Goal: Check status: Check status

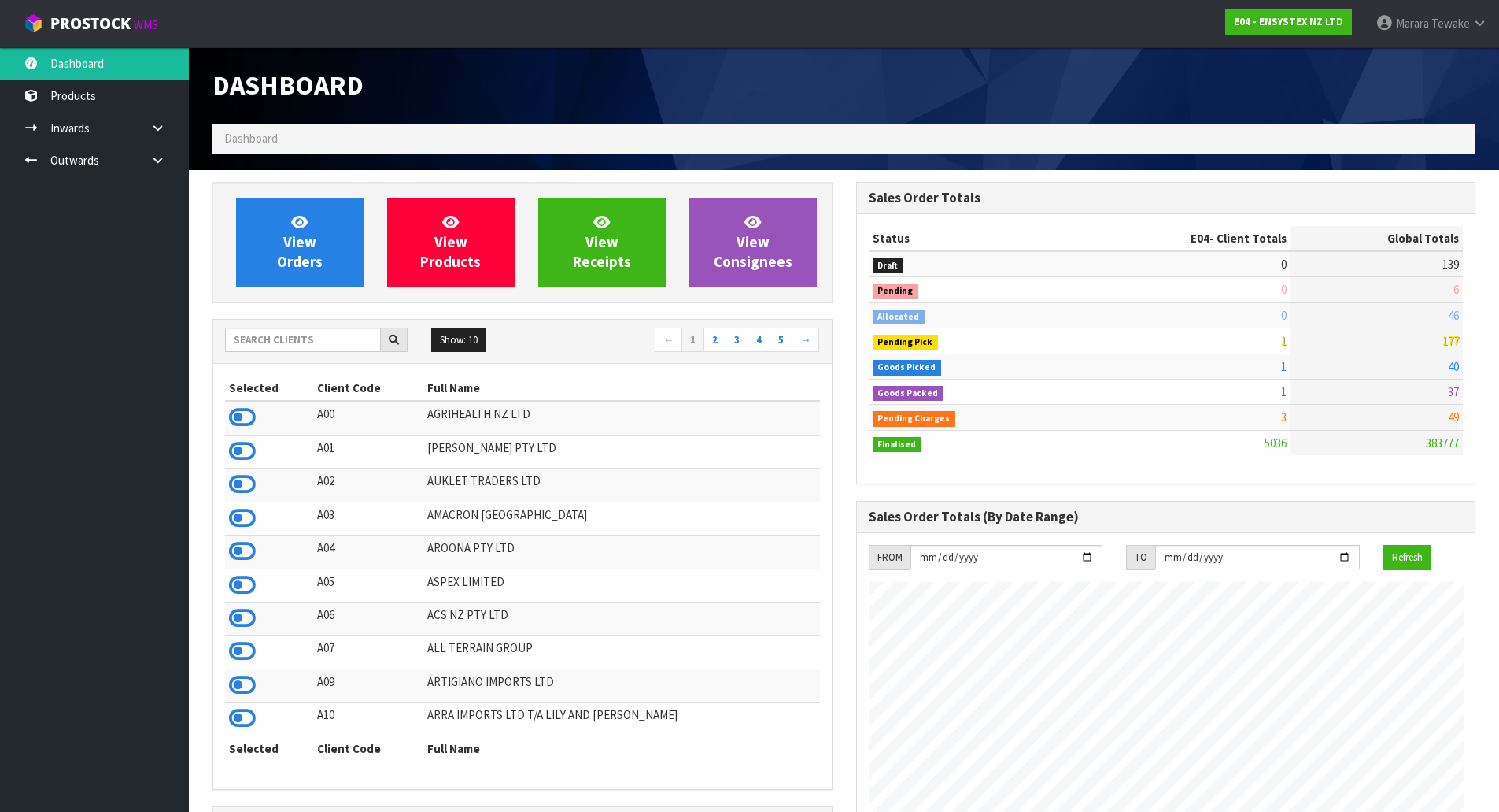
scroll to position [1193, 643]
click at [281, 328] on div "Show: 10 5 10 25 50 ← 1 2 3 4 5 →" at bounding box center [523, 342] width 619 height 44
click at [281, 338] on input "text" at bounding box center [303, 340] width 156 height 25
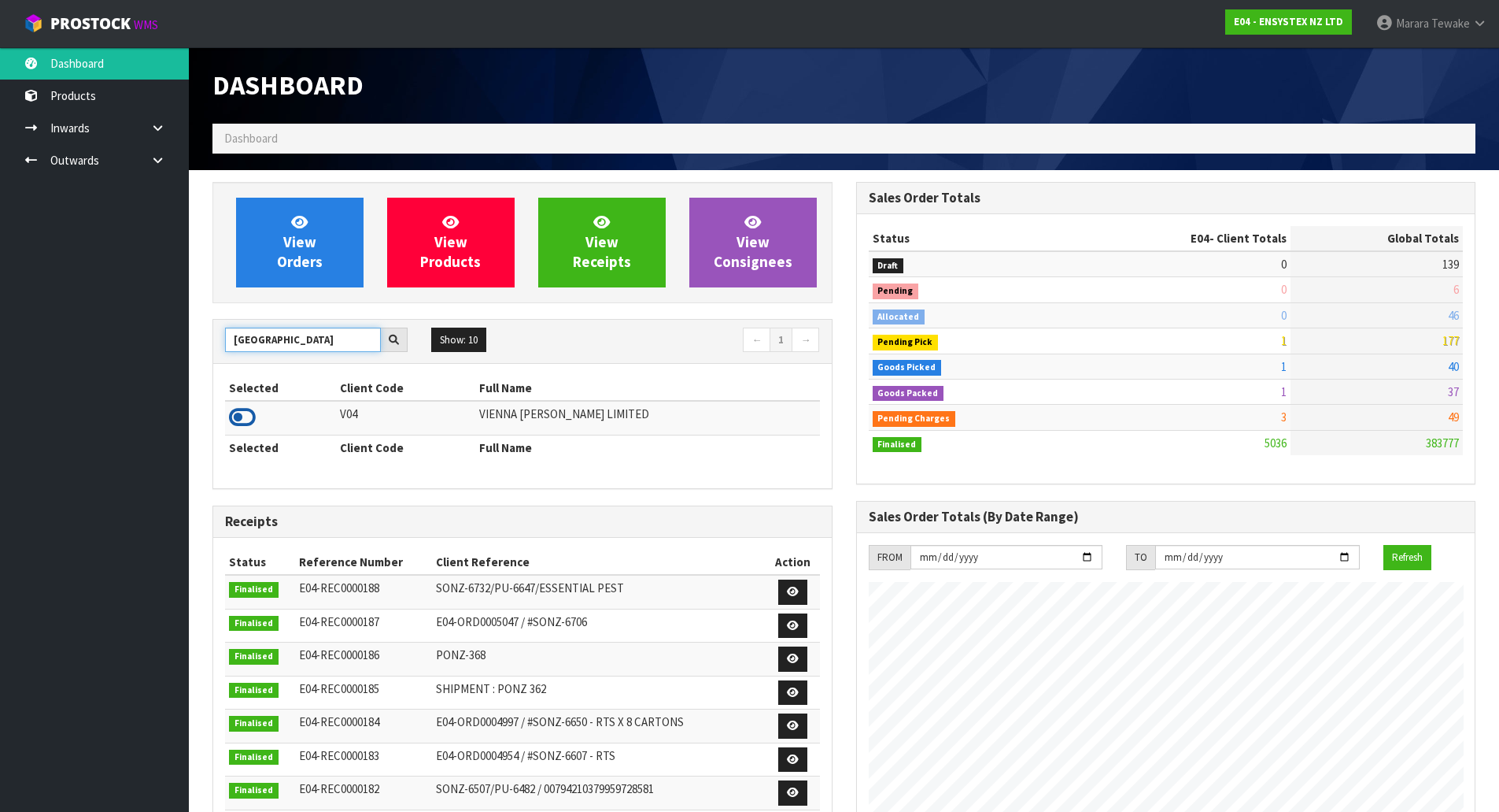
type input "[GEOGRAPHIC_DATA]"
click at [246, 414] on icon at bounding box center [242, 417] width 27 height 24
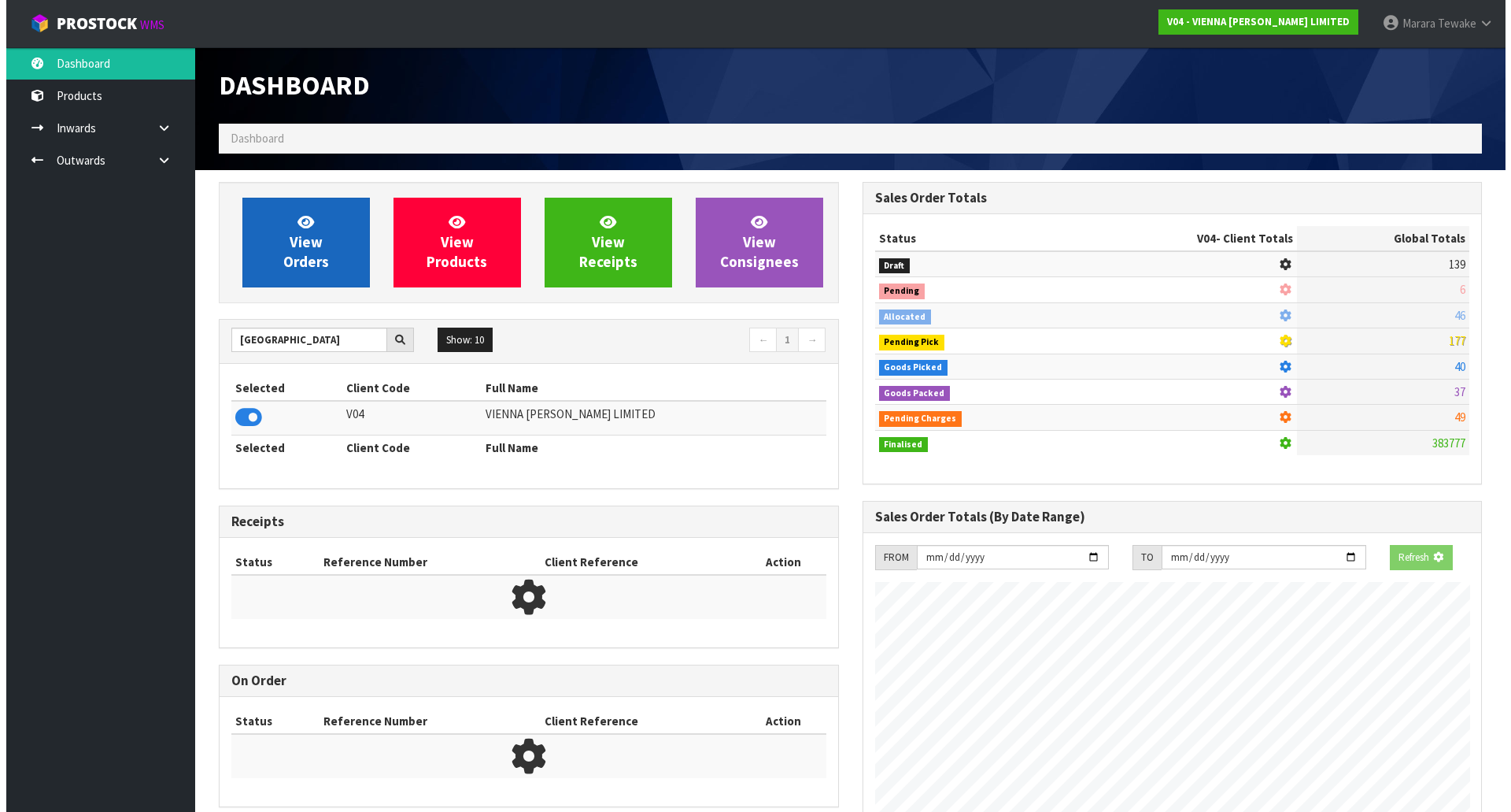
scroll to position [786131, 786567]
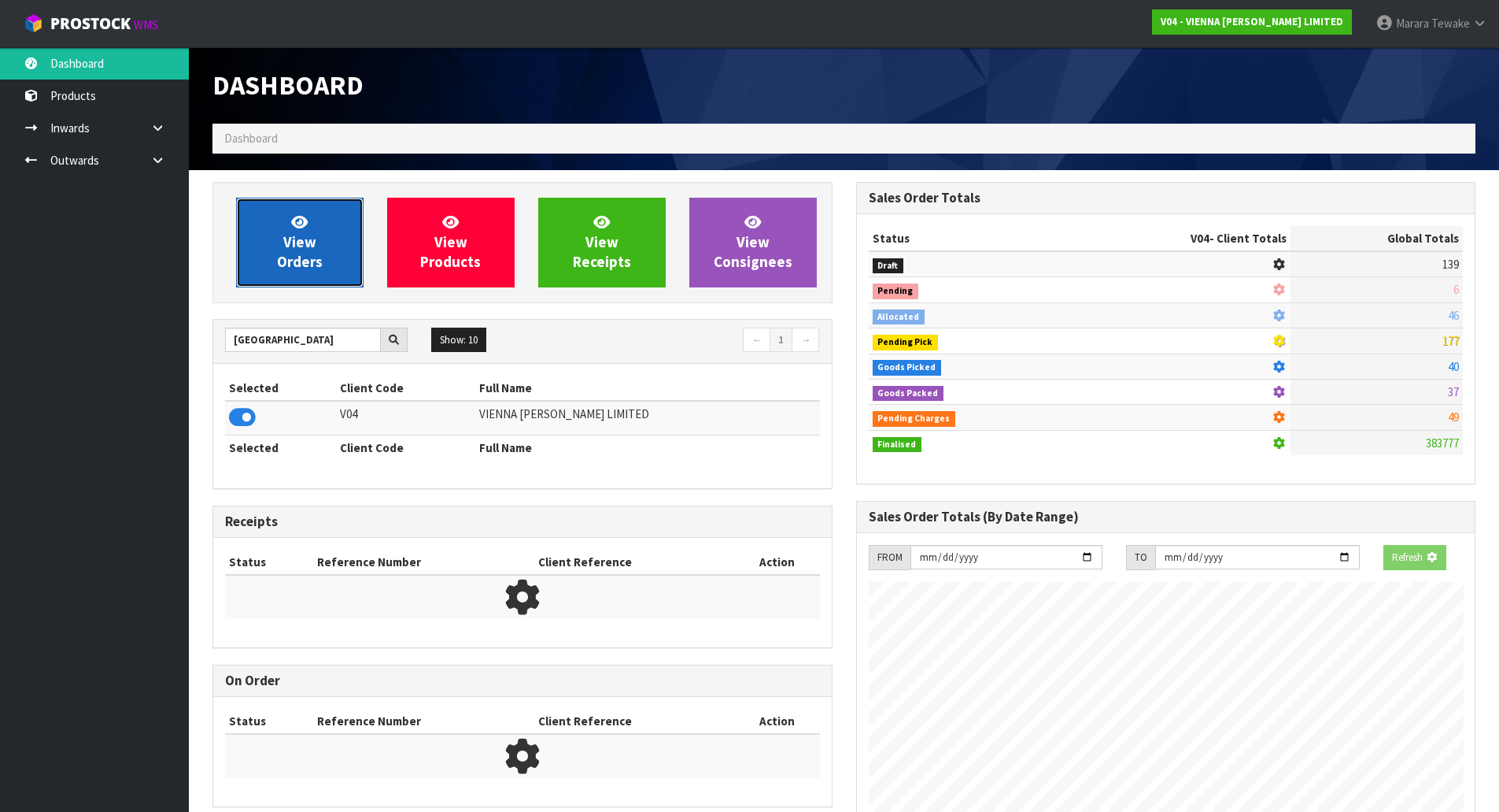
click at [284, 231] on link "View Orders" at bounding box center [300, 242] width 128 height 90
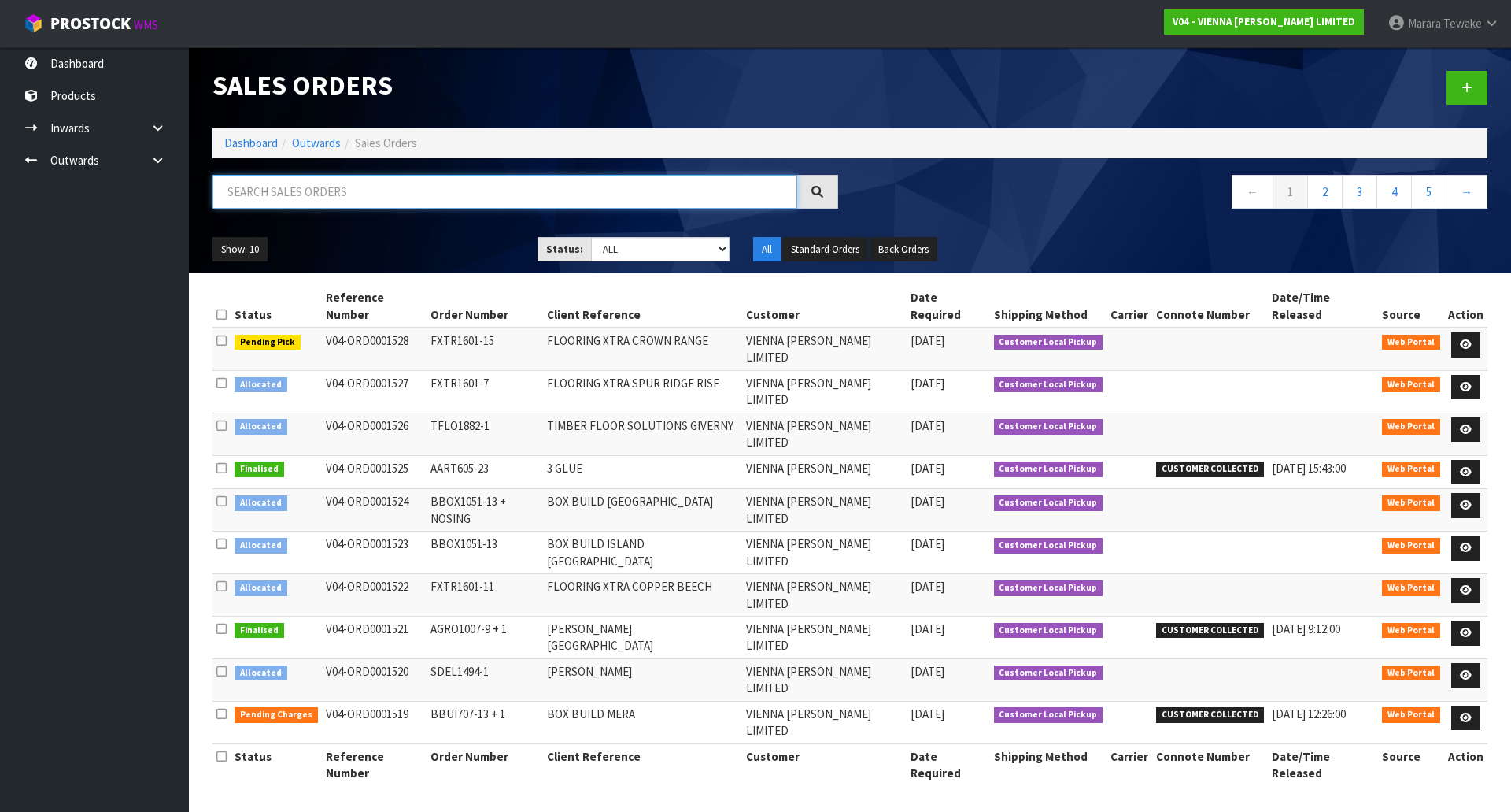
click at [355, 185] on input "text" at bounding box center [505, 192] width 585 height 33
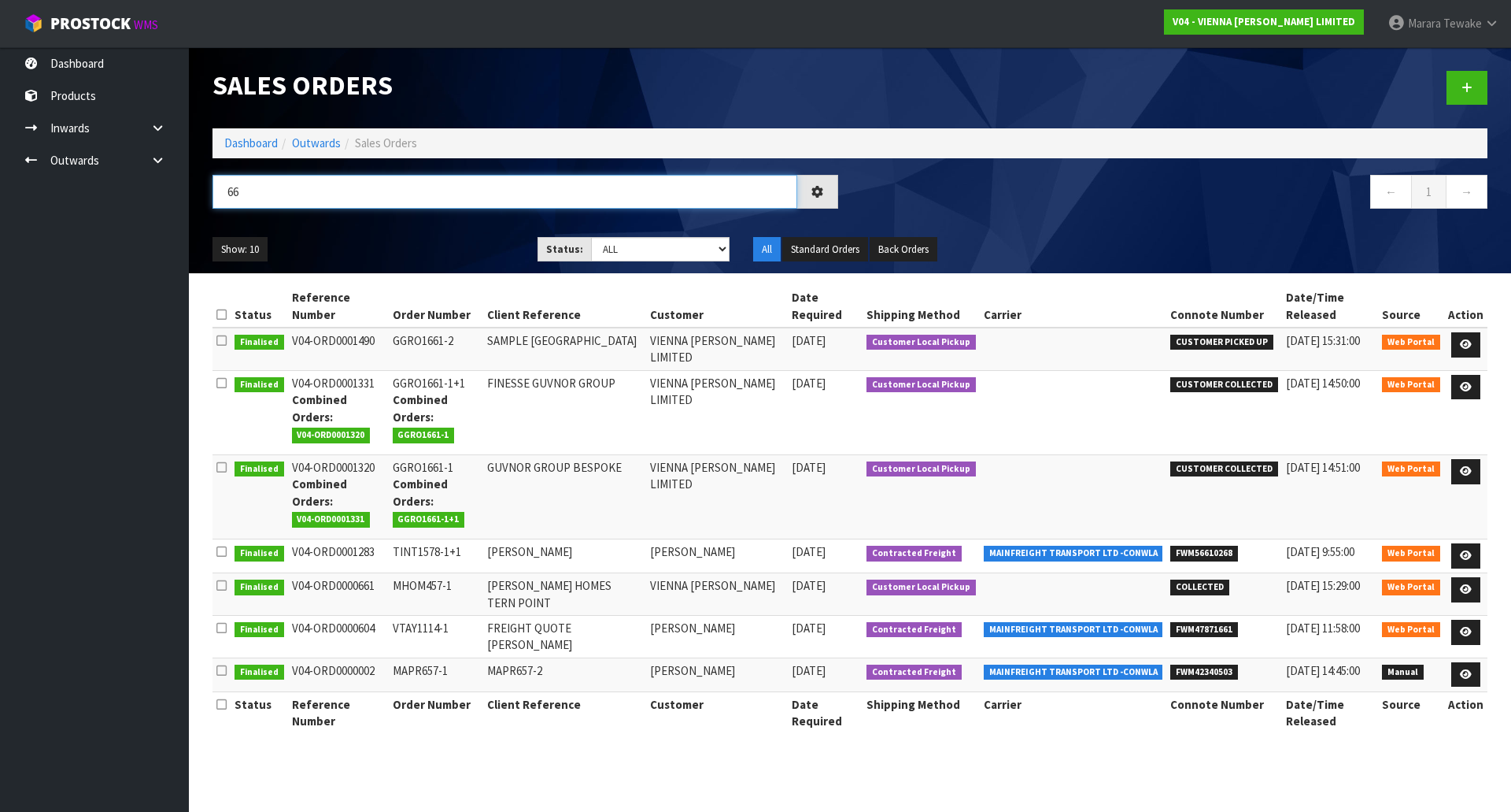
type input "6"
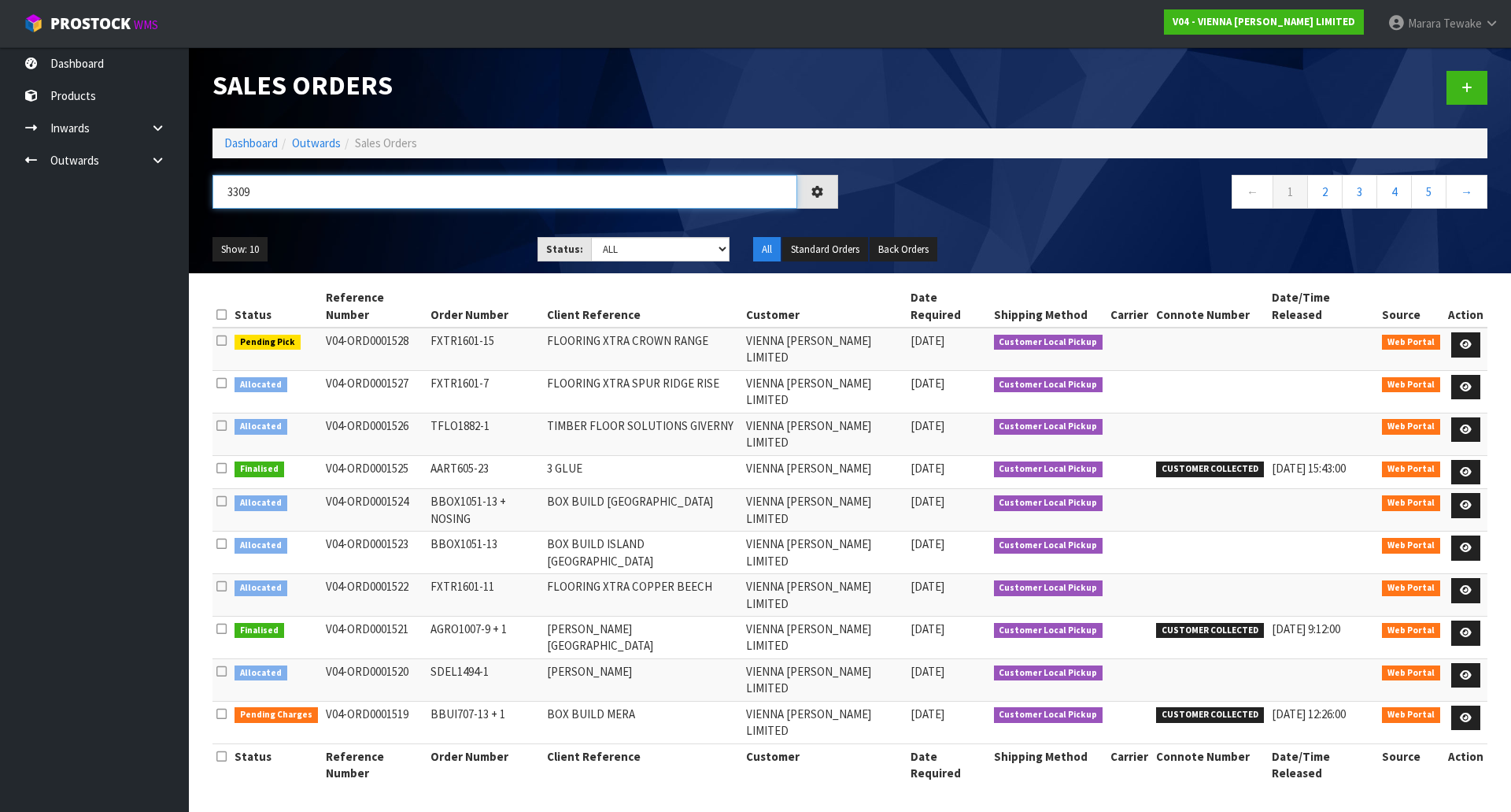
type input "3309"
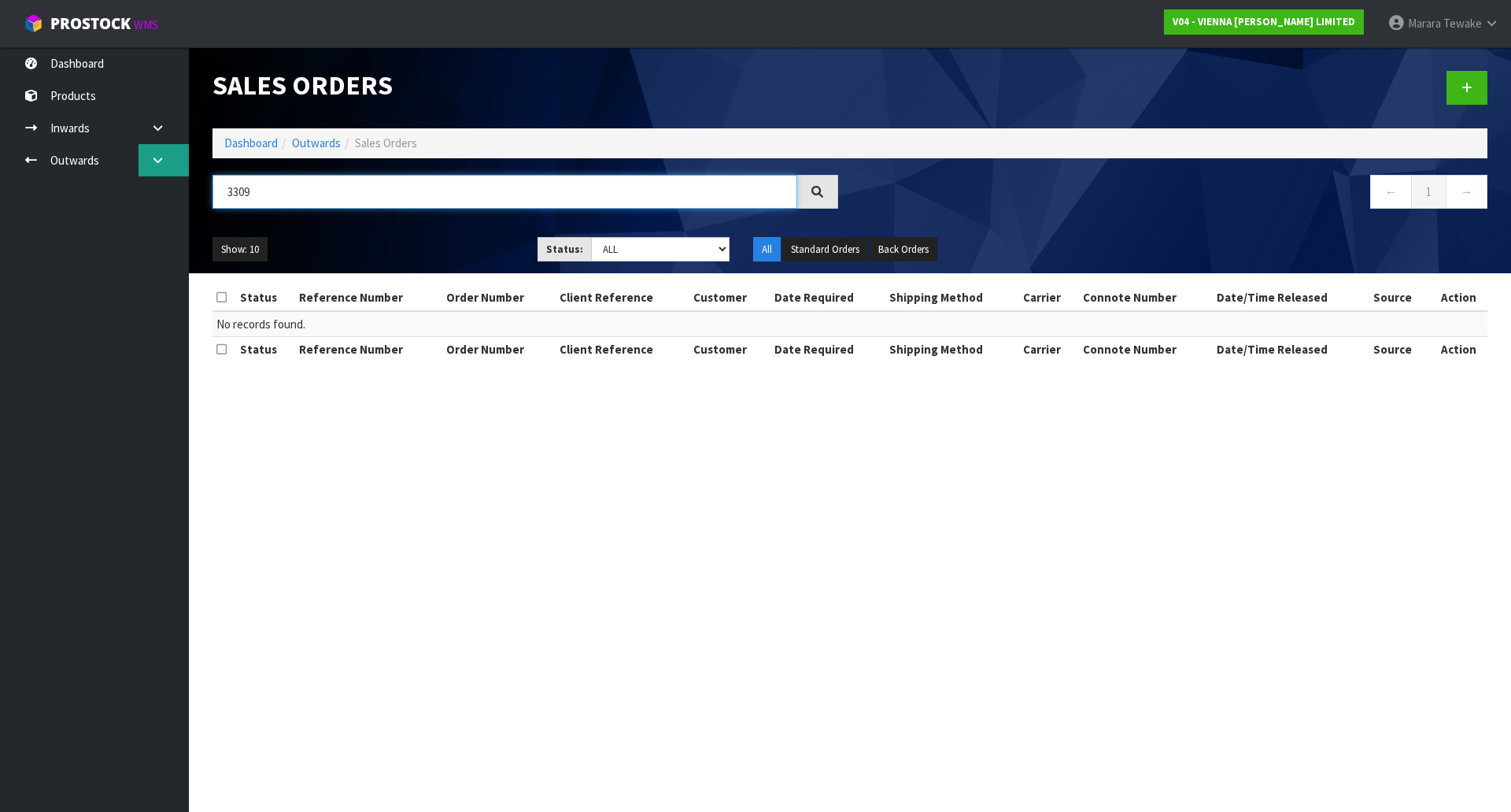
drag, startPoint x: 265, startPoint y: 195, endPoint x: 175, endPoint y: 171, distance: 93.1
click at [197, 183] on header "Sales Orders Dashboard Outwards Sales Orders 3309 ← 1 → Show: 10 5 10 25 50 Sta…" at bounding box center [850, 160] width 1323 height 226
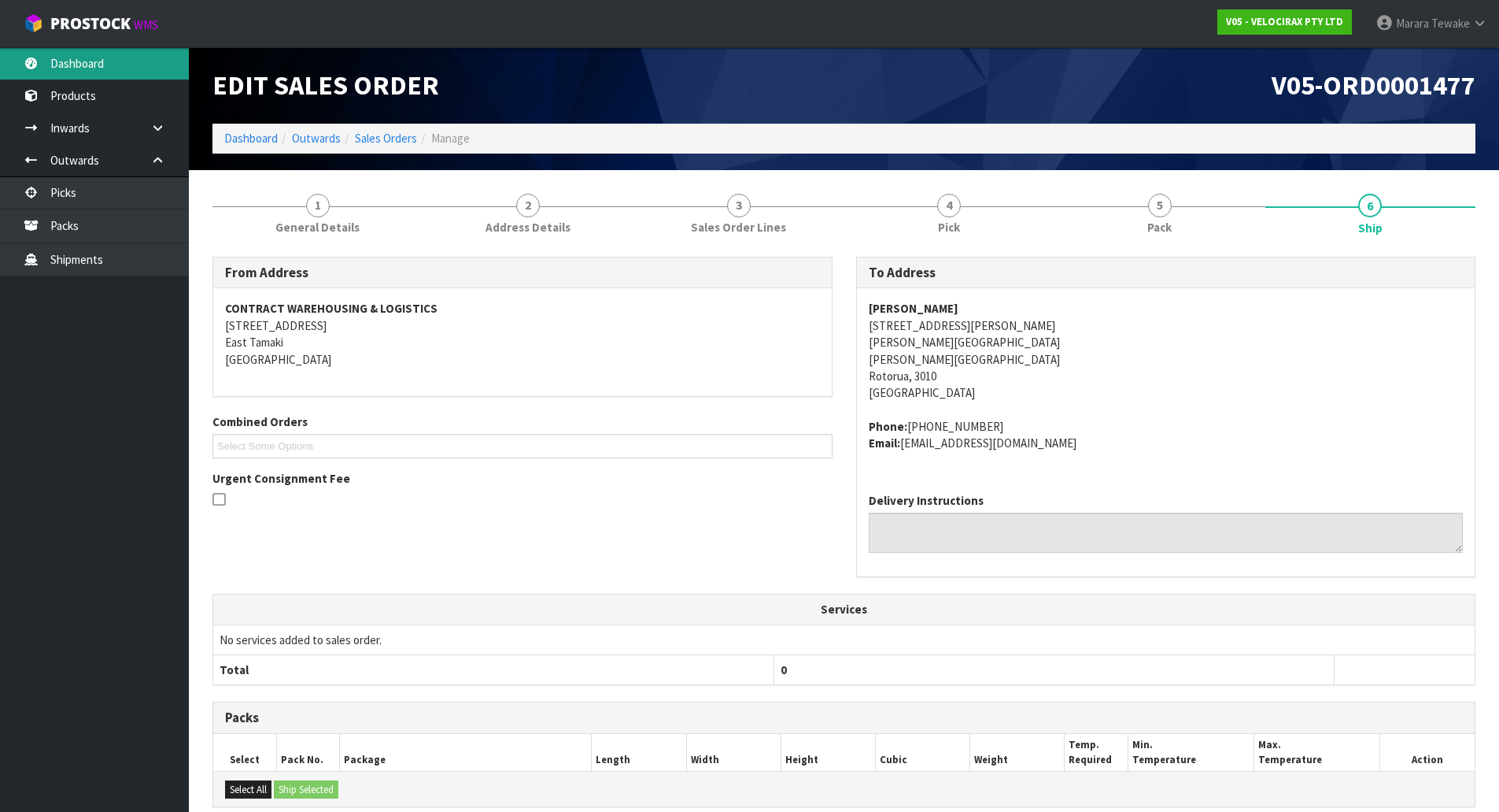
click at [128, 61] on link "Dashboard" at bounding box center [94, 63] width 189 height 32
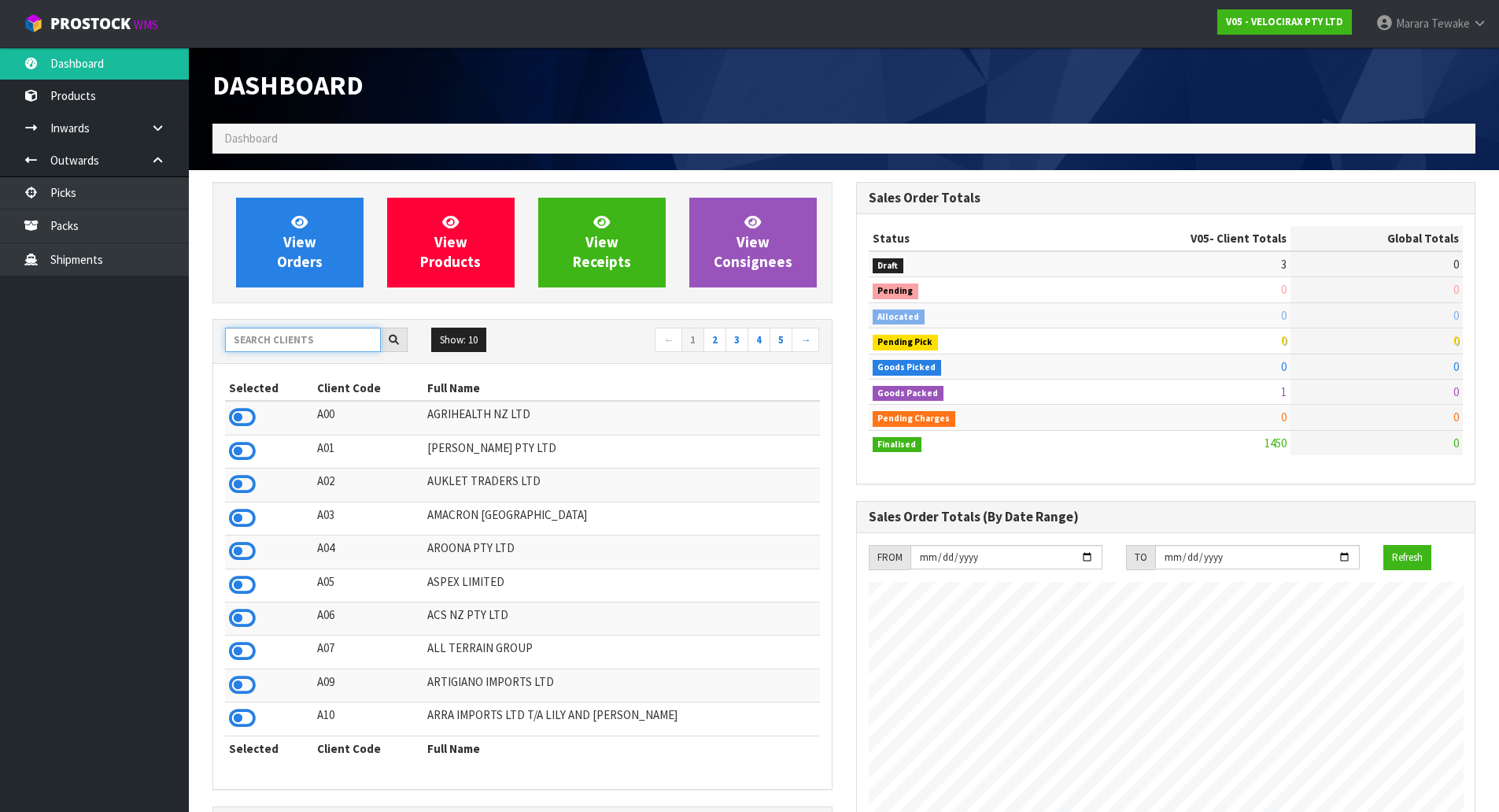
scroll to position [1201, 643]
click at [328, 347] on input "text" at bounding box center [303, 340] width 156 height 25
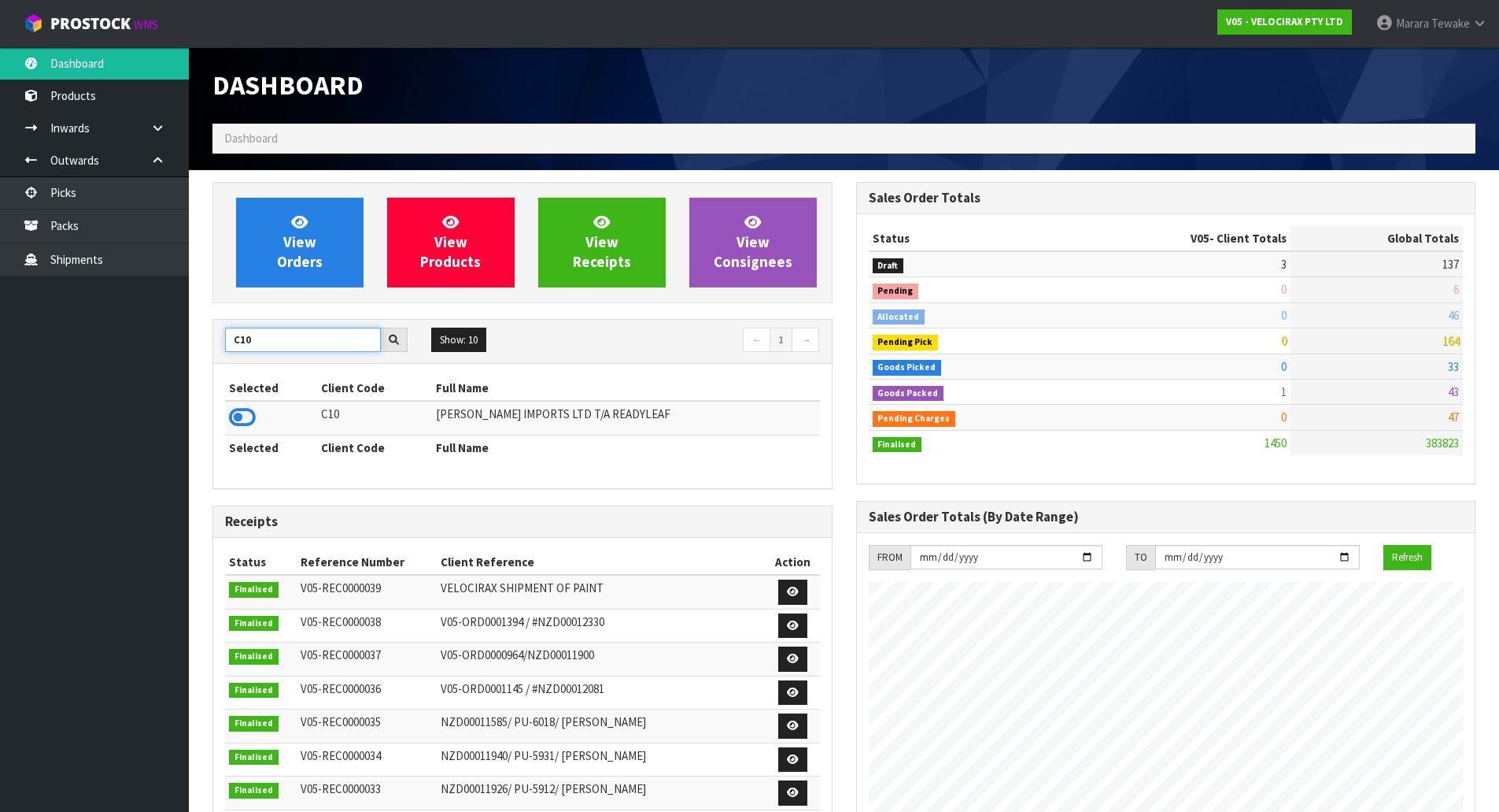
type input "C10"
click at [241, 433] on td at bounding box center [272, 417] width 93 height 33
click at [246, 416] on icon at bounding box center [242, 417] width 27 height 24
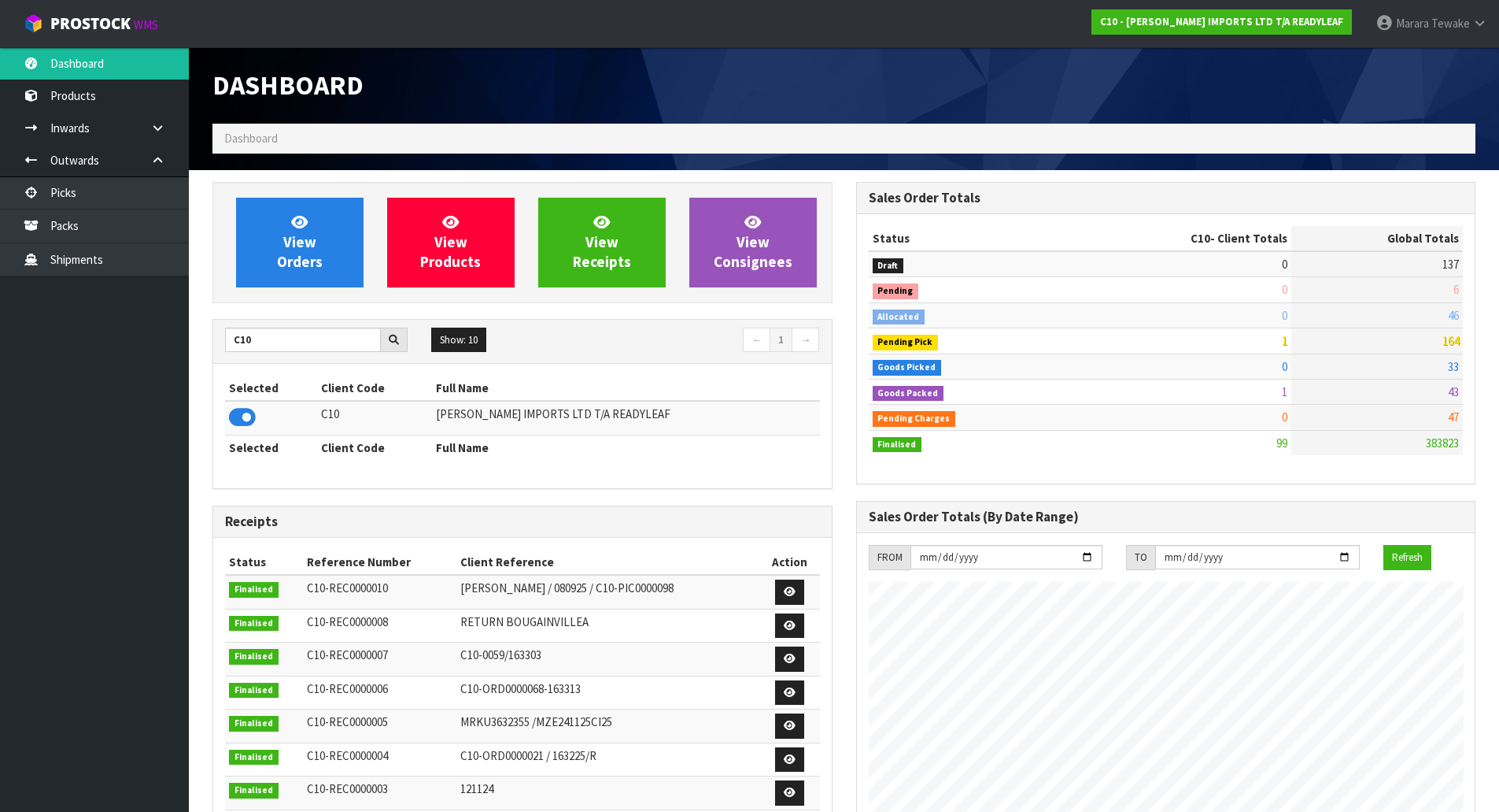
scroll to position [1039, 643]
click at [134, 74] on link "Dashboard" at bounding box center [94, 63] width 189 height 32
